Goal: Find contact information: Find contact information

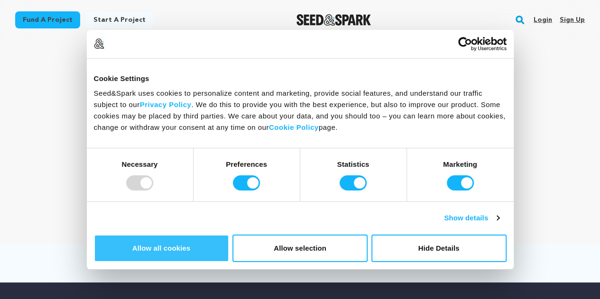
click at [229, 235] on button "Allow all cookies" at bounding box center [161, 248] width 135 height 27
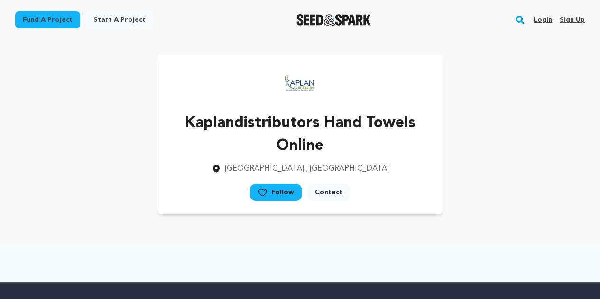
click at [333, 196] on link "Contact" at bounding box center [328, 192] width 43 height 17
